Goal: Information Seeking & Learning: Learn about a topic

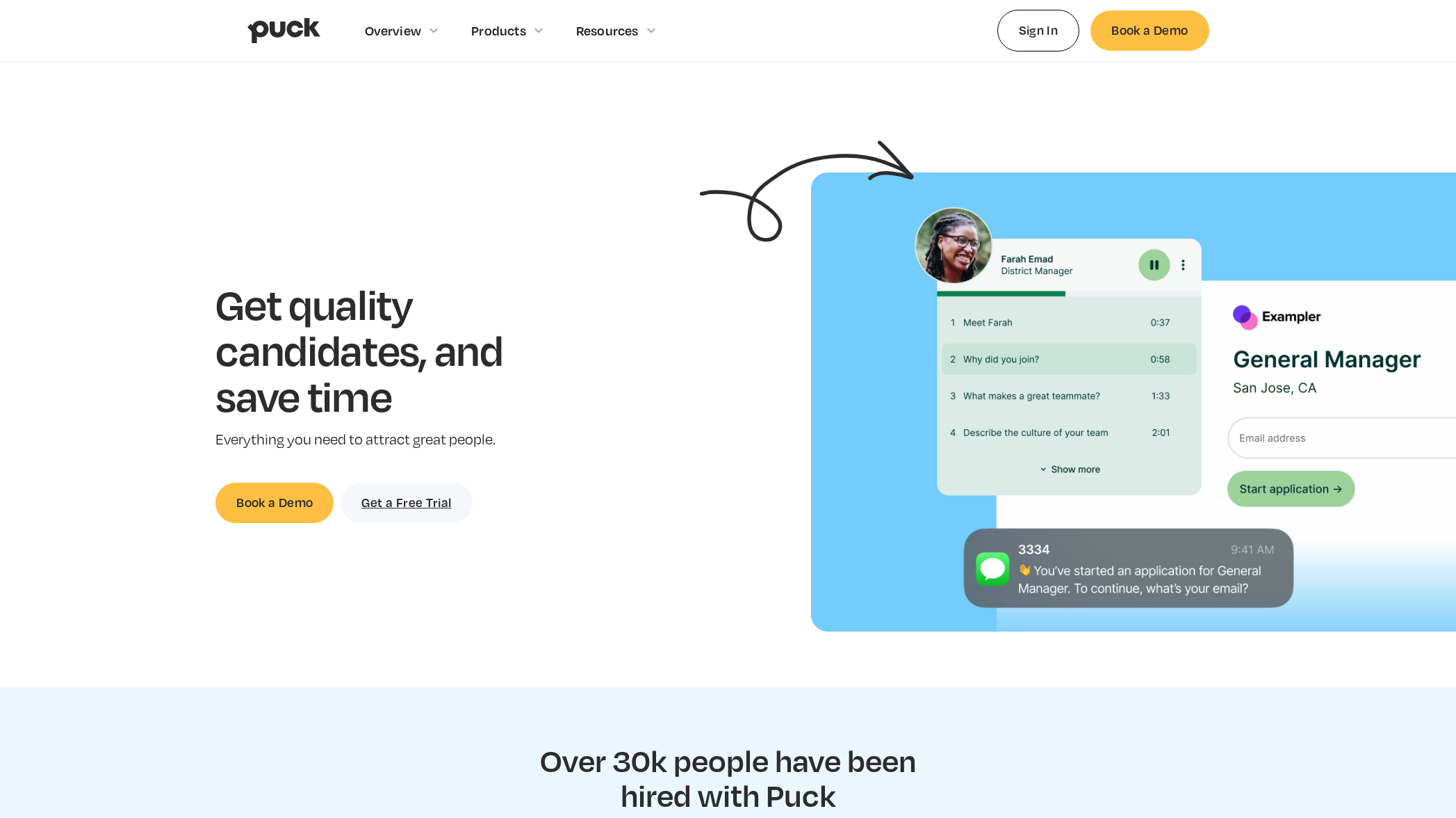
click at [292, 38] on img "home" at bounding box center [284, 30] width 73 height 27
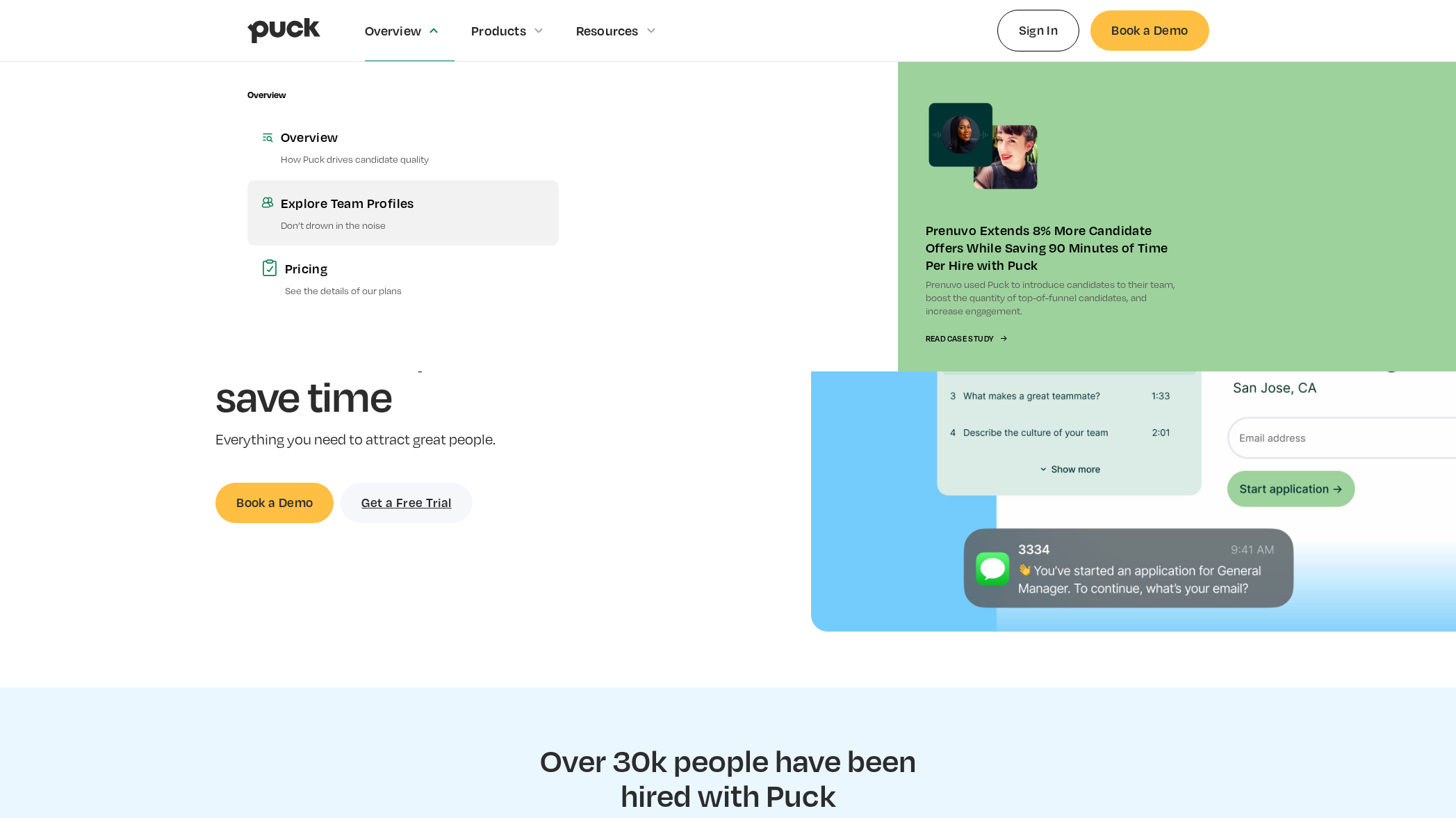
click at [338, 213] on link "Explore Team Profiles Don’t drown in the noise" at bounding box center [403, 213] width 311 height 65
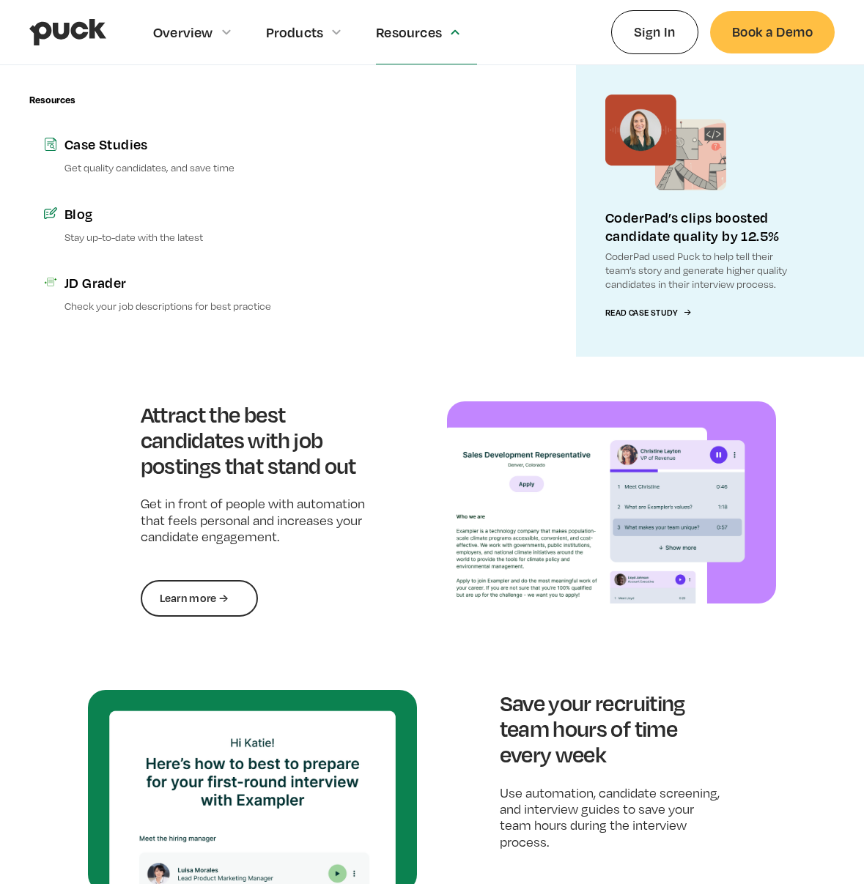
scroll to position [587, 0]
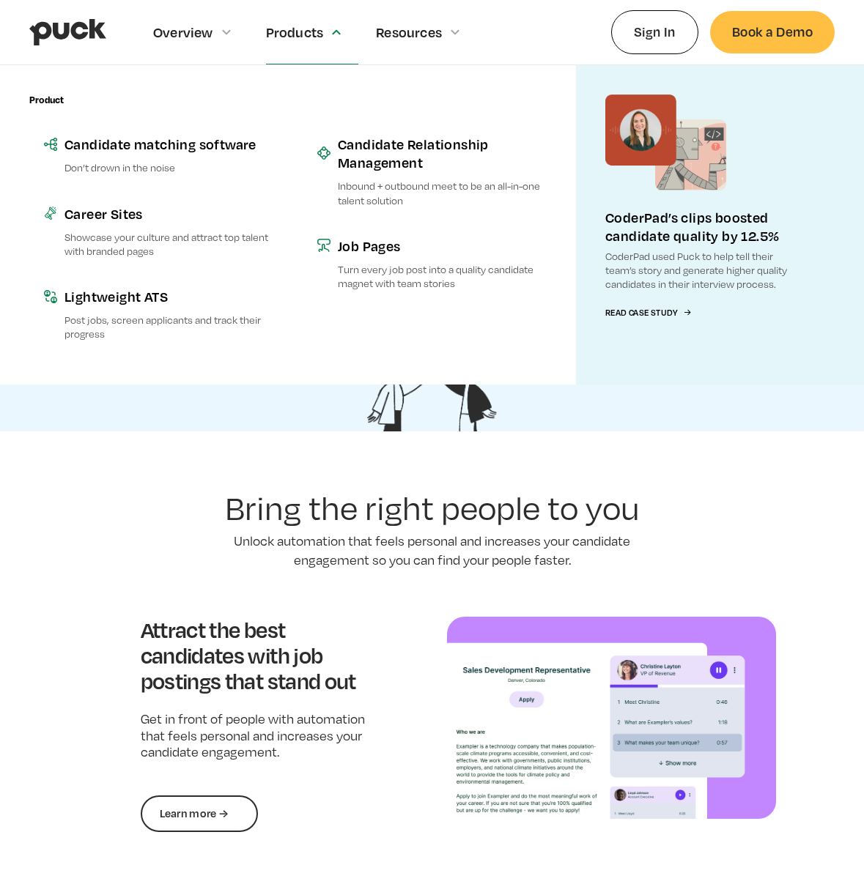
click at [288, 44] on div "Products" at bounding box center [312, 32] width 93 height 64
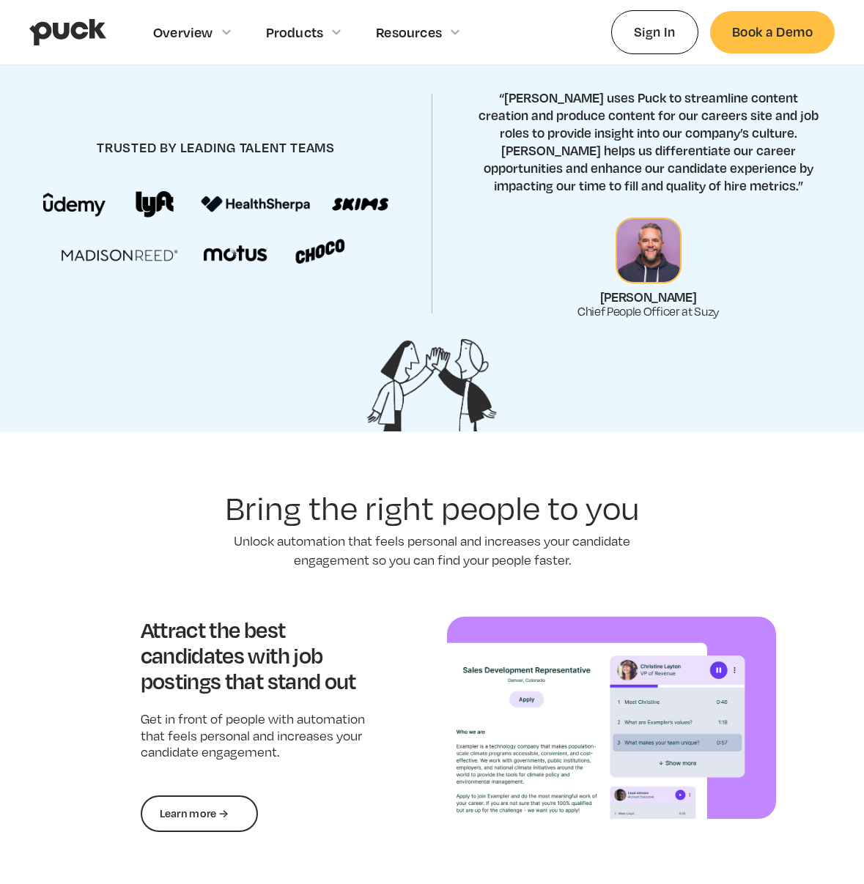
click at [314, 32] on div "Products" at bounding box center [295, 32] width 58 height 16
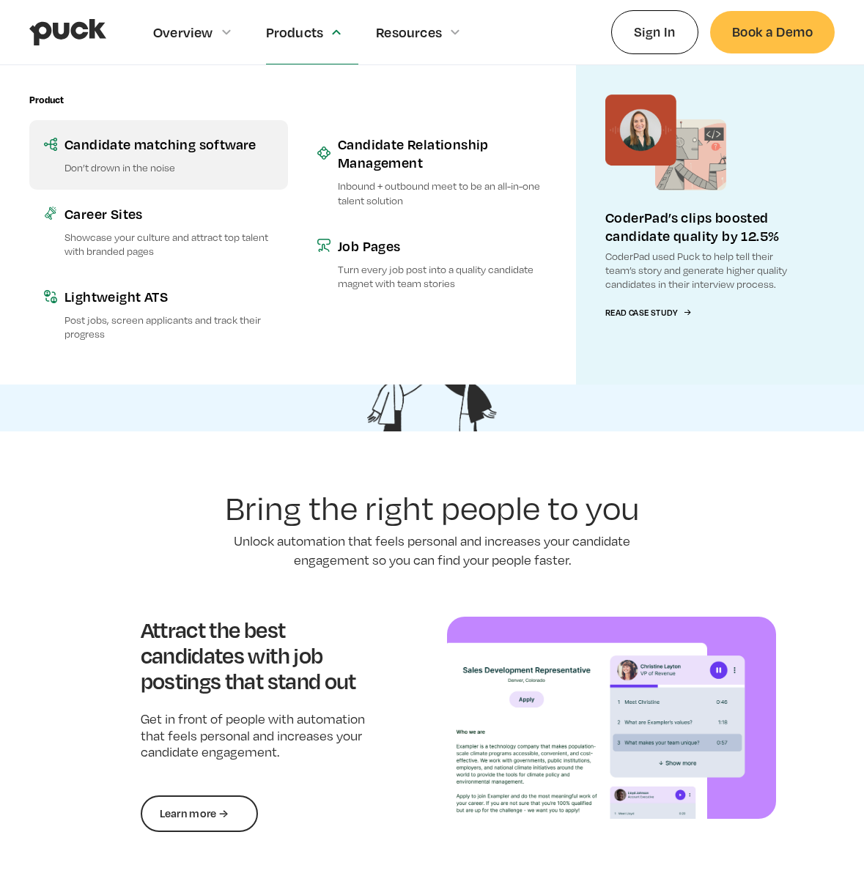
click at [195, 133] on link "Candidate matching software Don’t drown in the noise" at bounding box center [158, 154] width 259 height 69
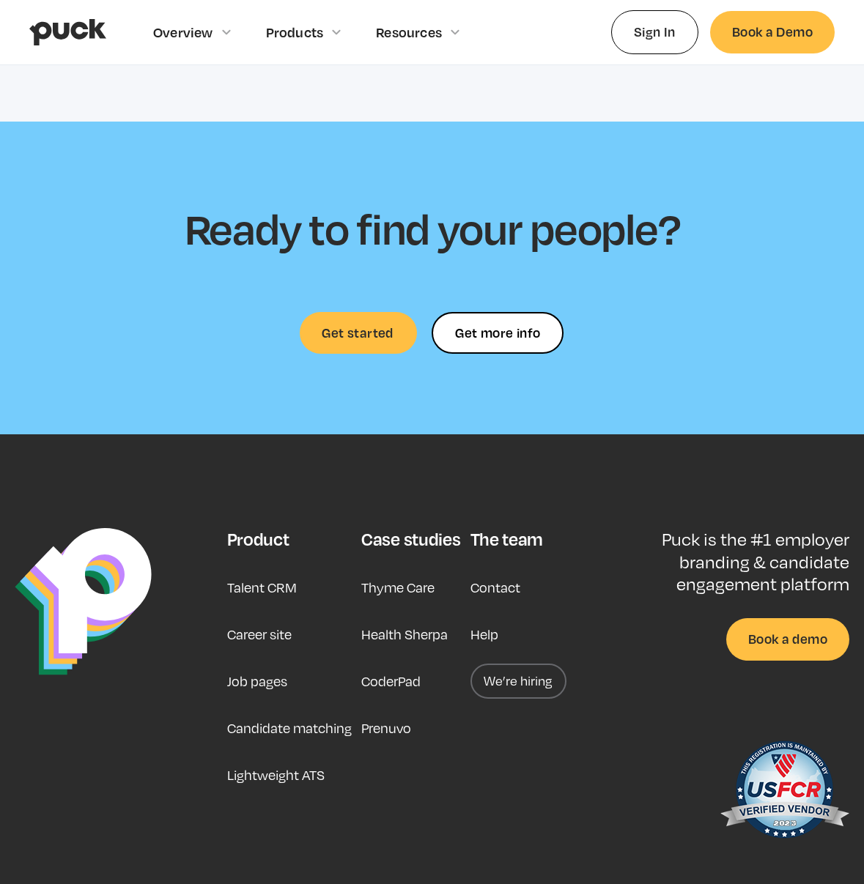
scroll to position [3696, 0]
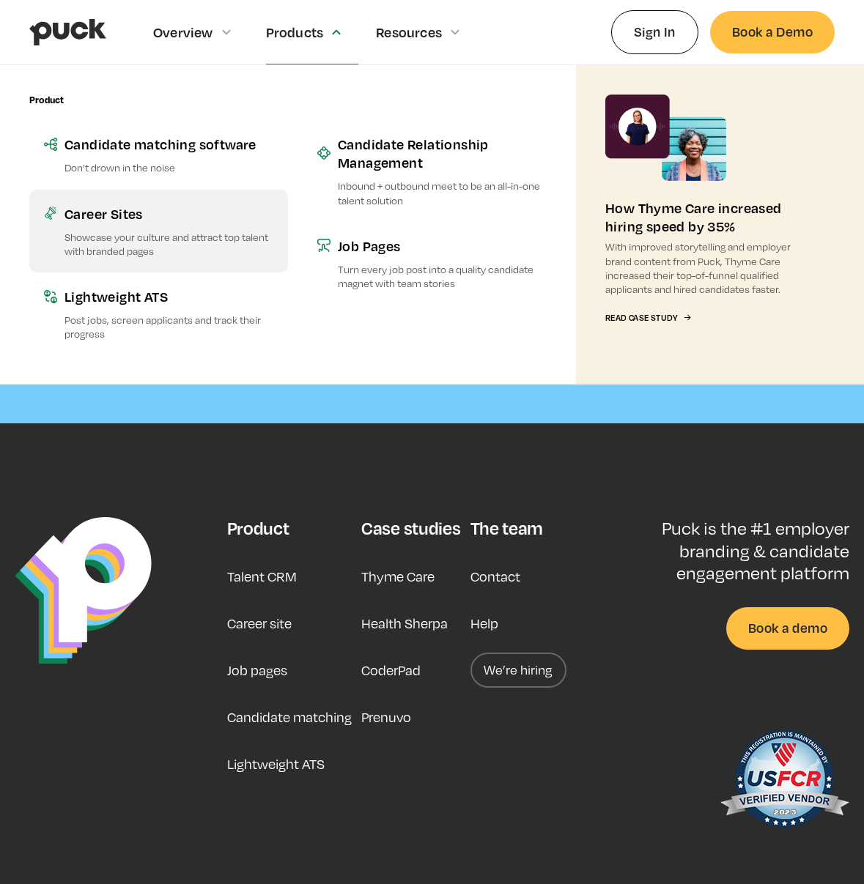
click at [180, 240] on p "Showcase your culture and attract top talent with branded pages" at bounding box center [168, 244] width 209 height 28
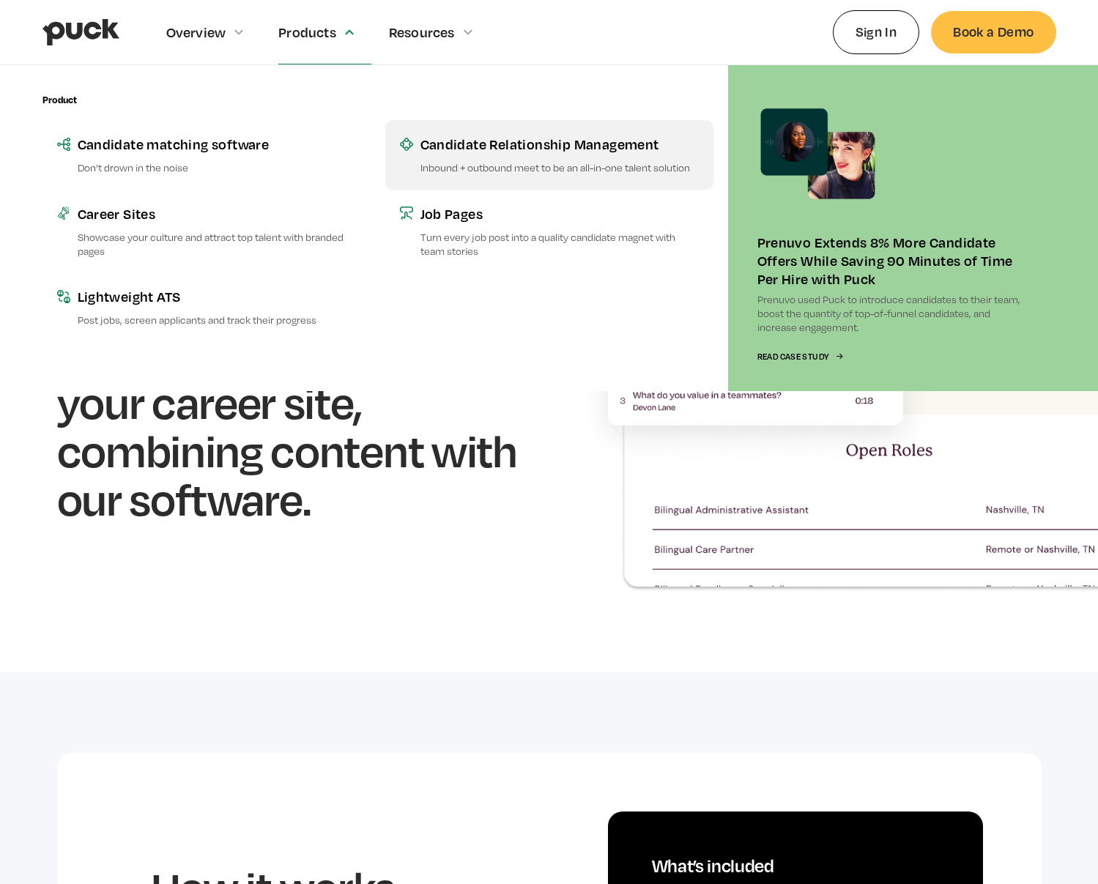
click at [480, 149] on div "Candidate Relationship Management" at bounding box center [560, 144] width 278 height 18
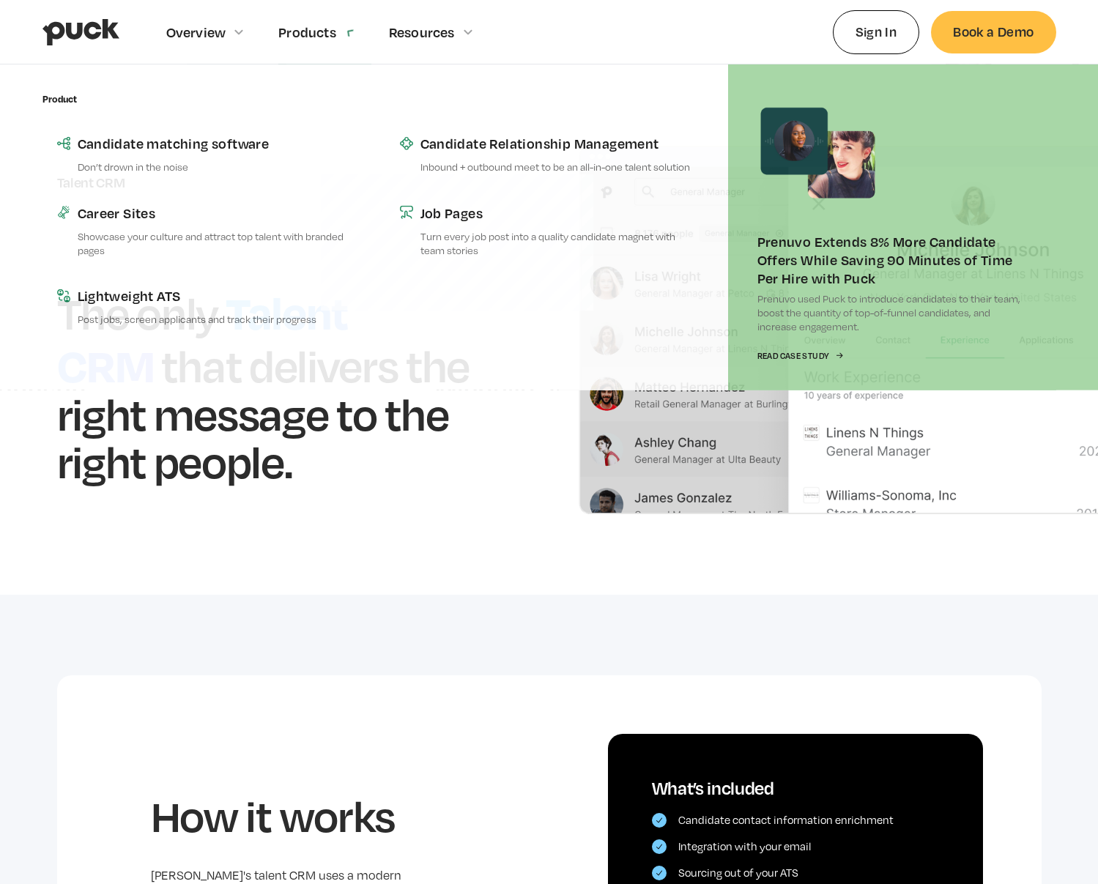
click at [336, 41] on div "Products" at bounding box center [324, 32] width 93 height 64
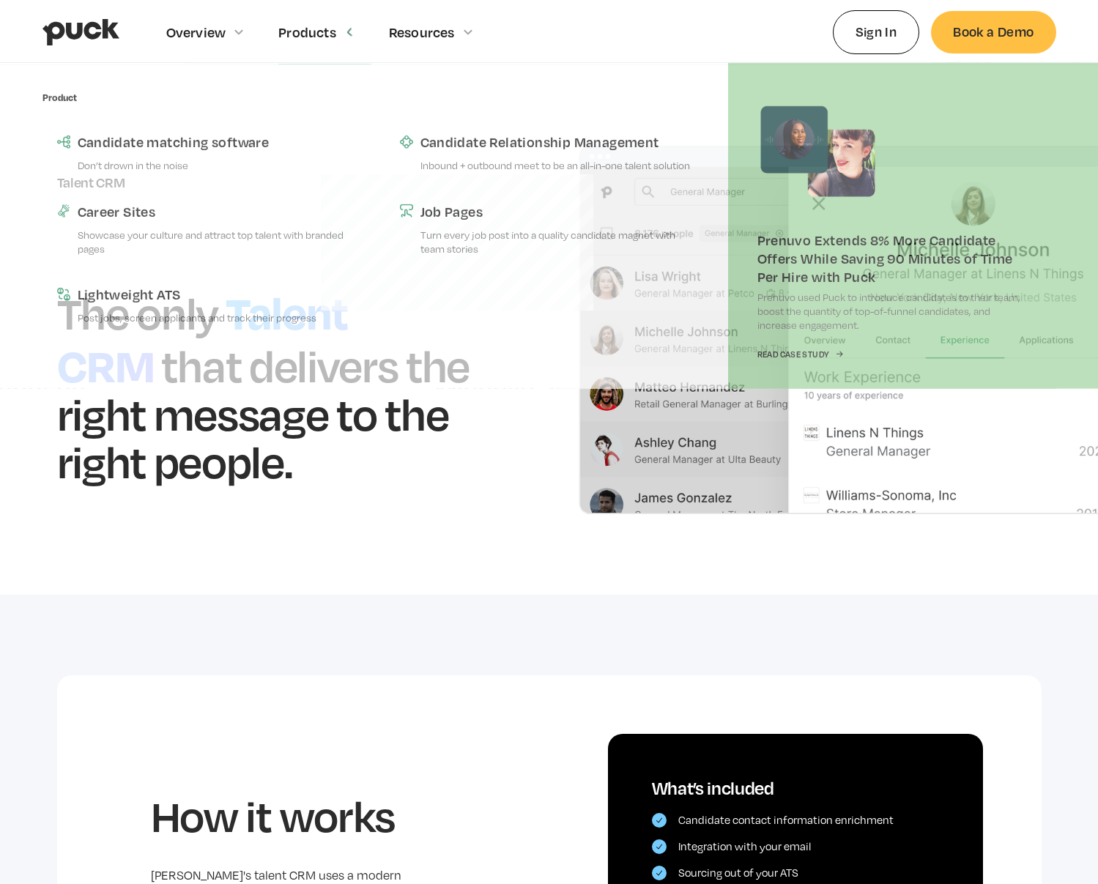
click at [287, 45] on div "Products" at bounding box center [324, 32] width 93 height 64
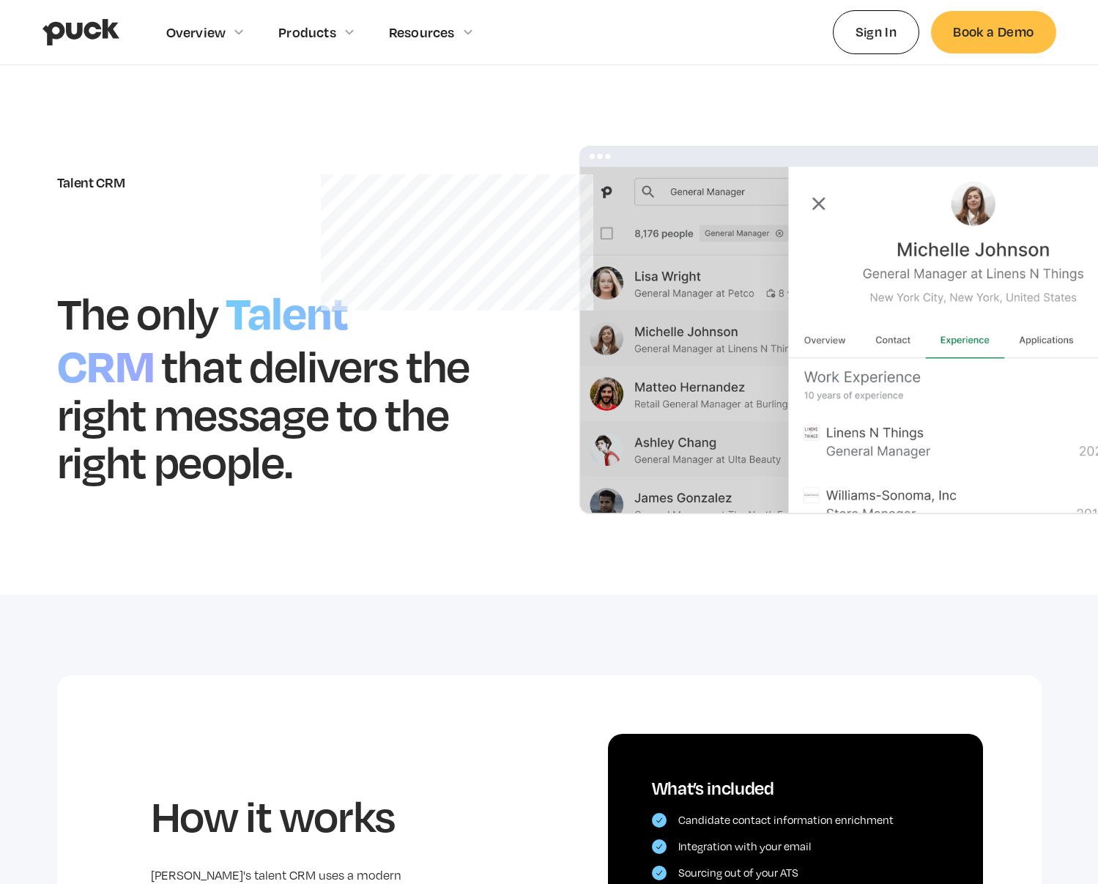
click at [287, 45] on div "Products" at bounding box center [324, 32] width 93 height 64
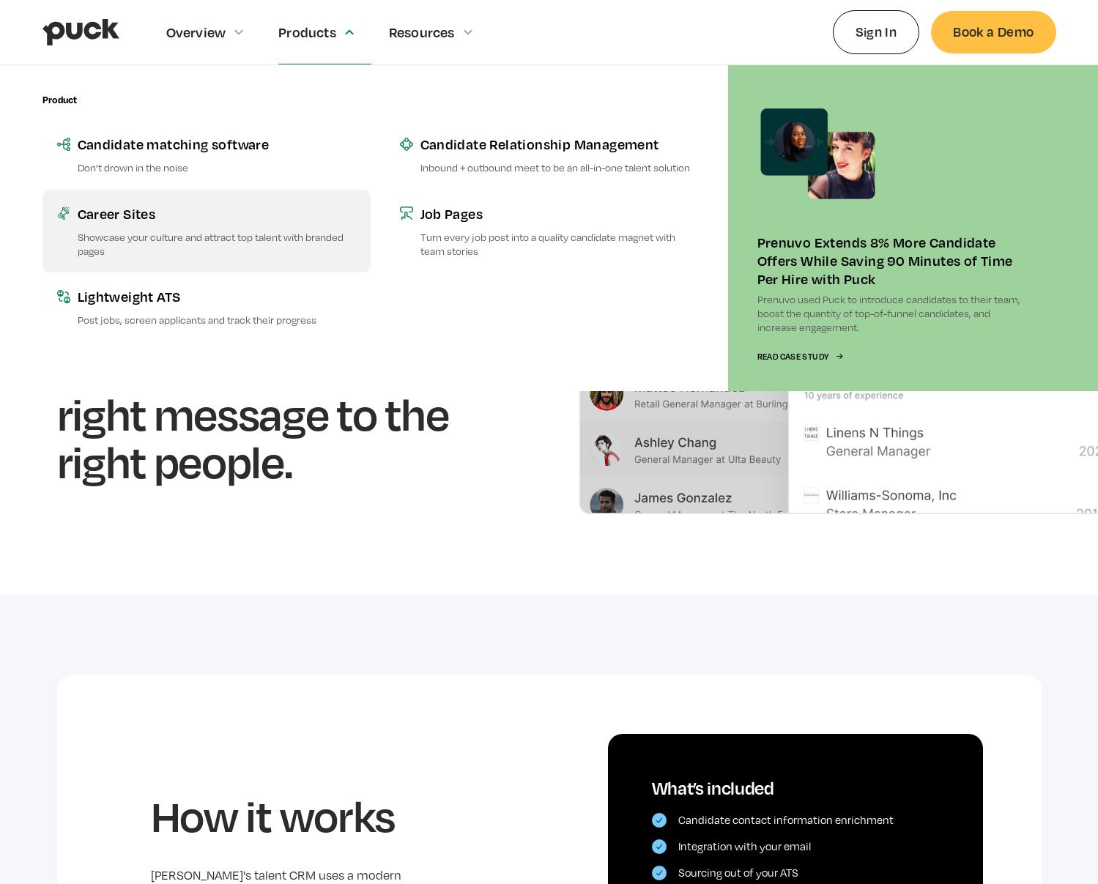
click at [166, 222] on div "Career Sites" at bounding box center [217, 213] width 278 height 18
